Goal: Find specific page/section: Find specific page/section

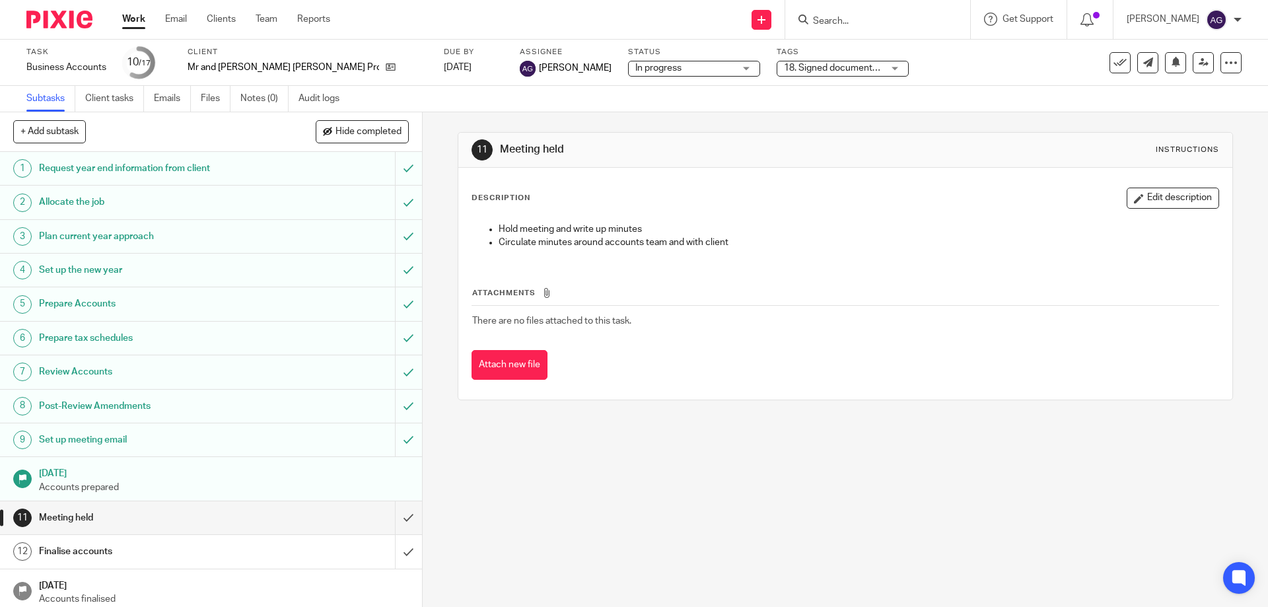
click at [865, 24] on input "Search" at bounding box center [870, 22] width 119 height 12
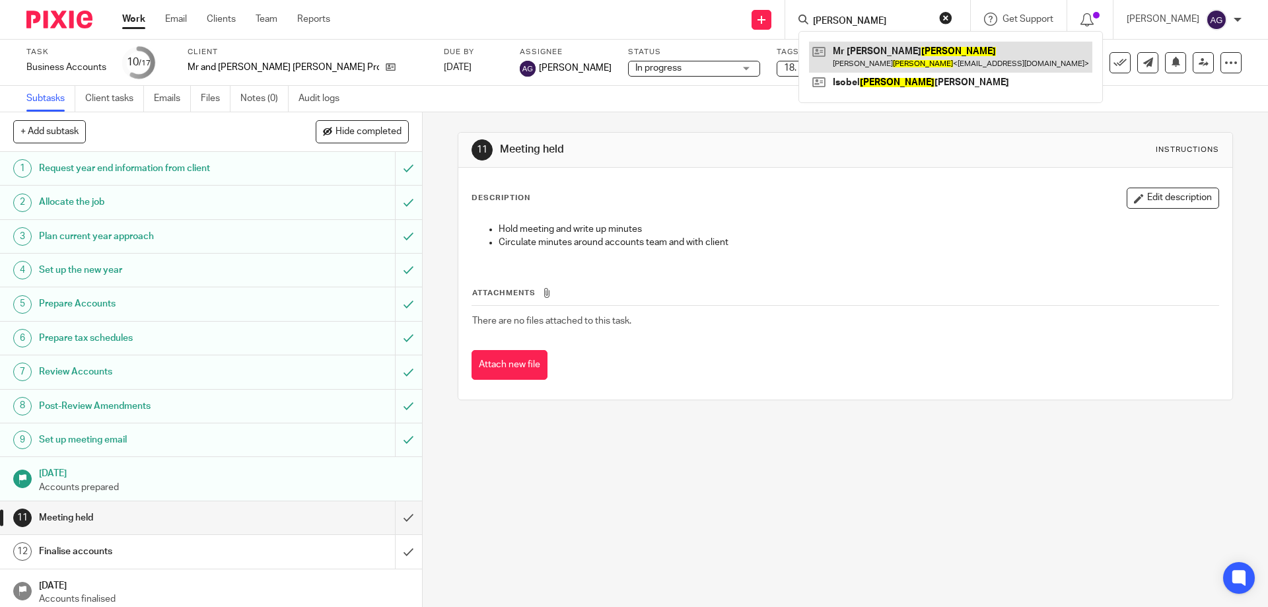
type input "[PERSON_NAME]"
click at [908, 52] on link at bounding box center [950, 57] width 283 height 30
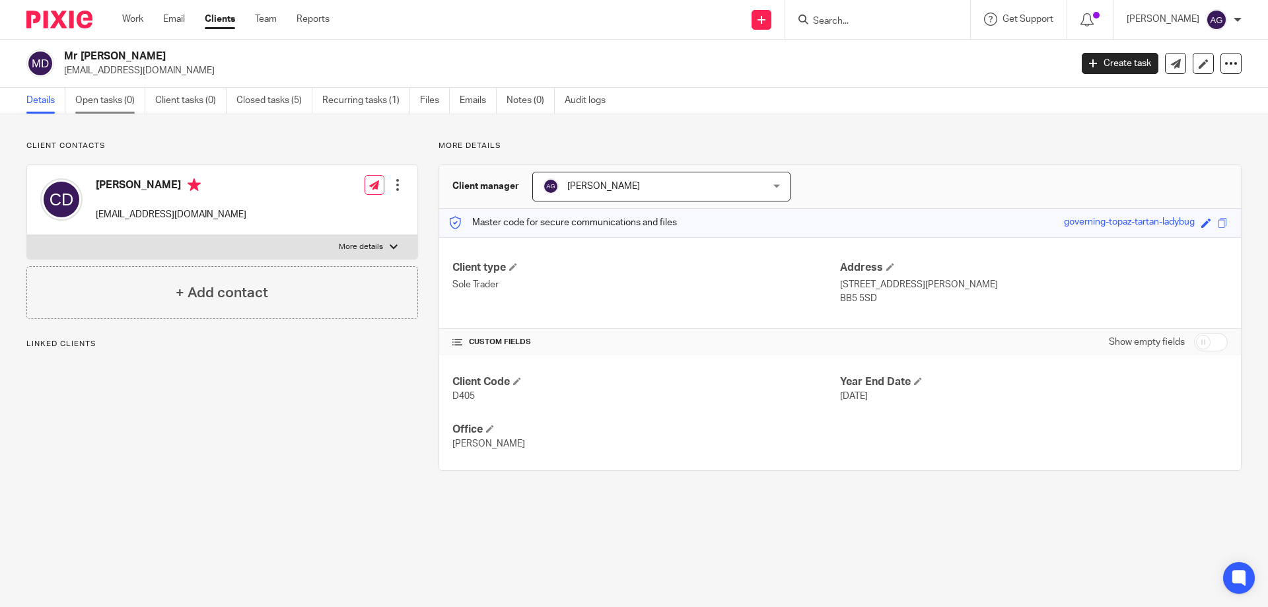
click at [121, 100] on link "Open tasks (0)" at bounding box center [110, 101] width 70 height 26
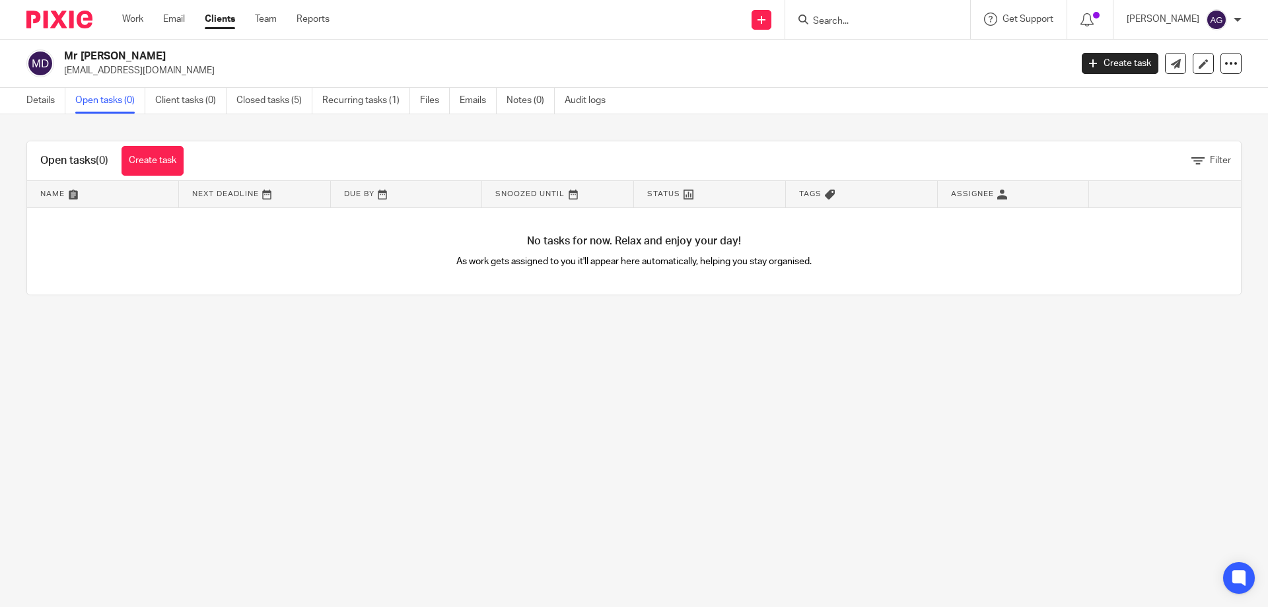
click at [393, 59] on h2 "Mr C A Dunn" at bounding box center [463, 57] width 798 height 14
click at [281, 103] on link "Closed tasks (5)" at bounding box center [274, 101] width 76 height 26
